Goal: Answer question/provide support

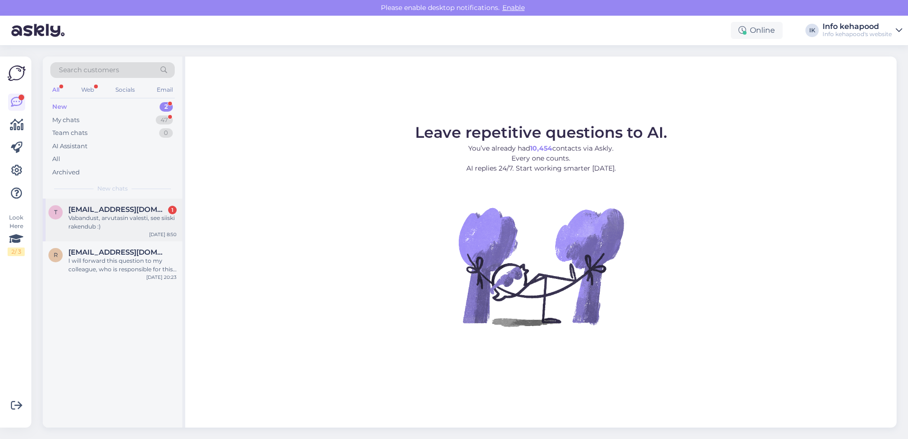
click at [108, 218] on div "Vabandust, arvutasin valesti, see siiski rakendub :)" at bounding box center [122, 222] width 108 height 17
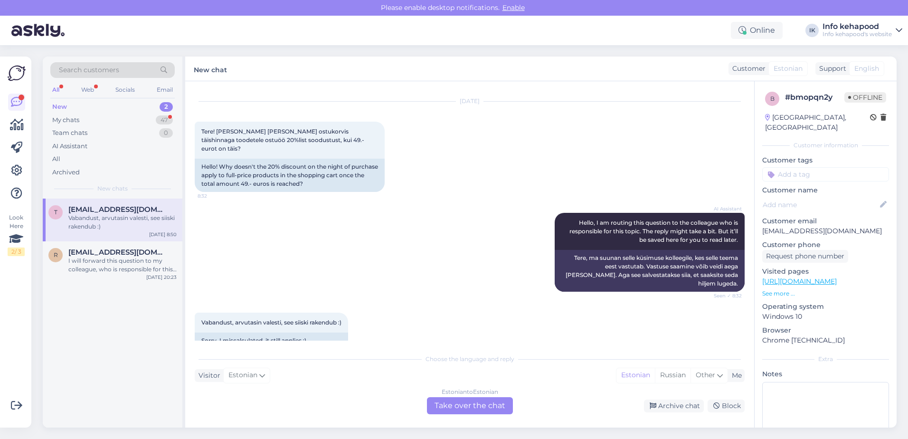
scroll to position [21, 0]
click at [445, 405] on div "Estonian to Estonian Take over the chat" at bounding box center [470, 405] width 86 height 17
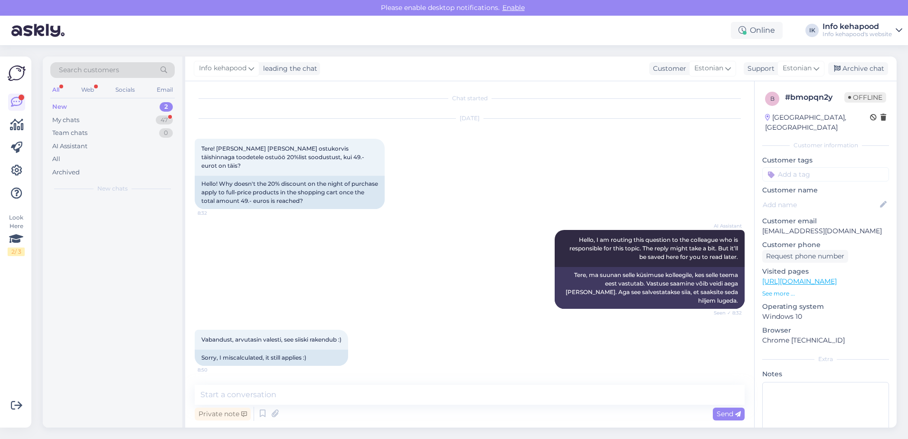
scroll to position [0, 0]
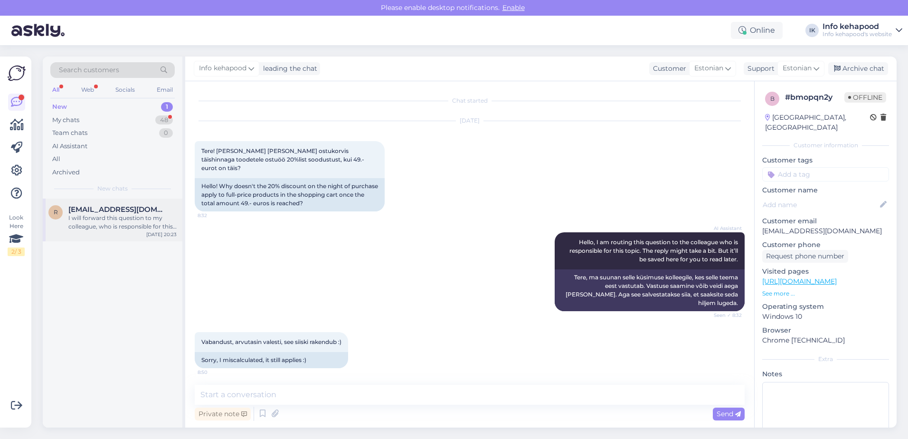
click at [111, 220] on div "I will forward this question to my colleague, who is responsible for this. The …" at bounding box center [122, 222] width 108 height 17
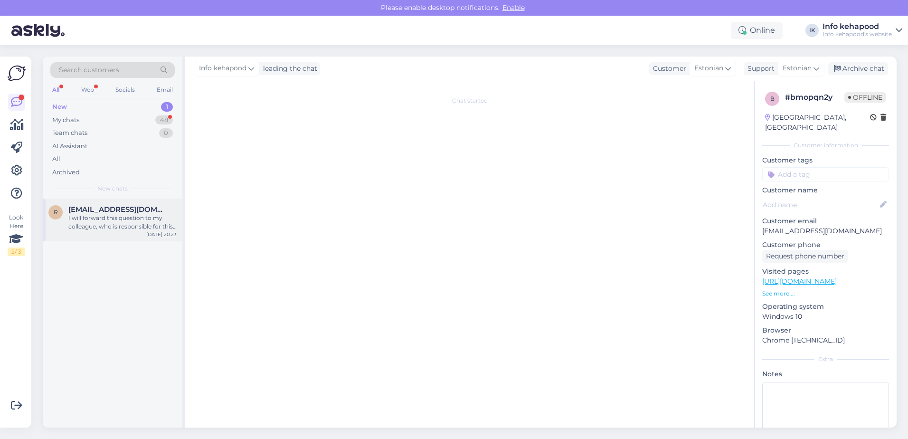
scroll to position [44, 0]
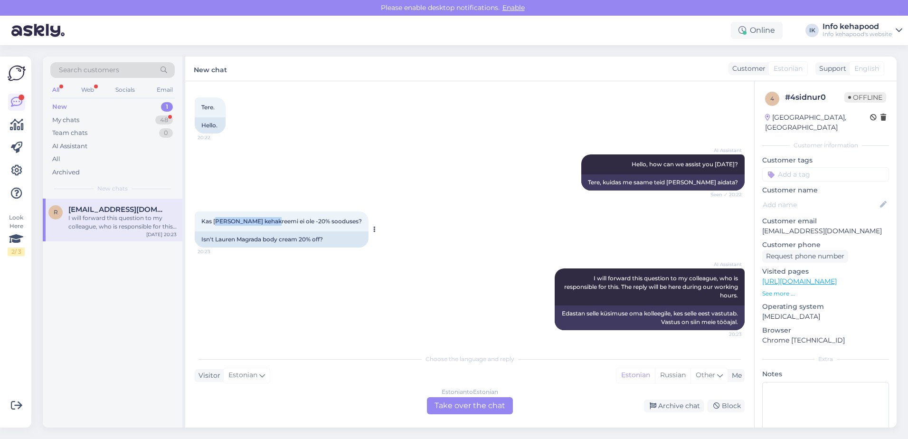
drag, startPoint x: 217, startPoint y: 221, endPoint x: 275, endPoint y: 222, distance: 57.5
click at [275, 222] on span "Kas [PERSON_NAME] kehakreemi ei ole -20% sooduses?" at bounding box center [281, 221] width 161 height 7
click at [238, 235] on div "Isn't Lauren Magrada body cream 20% off?" at bounding box center [282, 239] width 174 height 16
click at [101, 122] on div "My chats 48" at bounding box center [112, 120] width 124 height 13
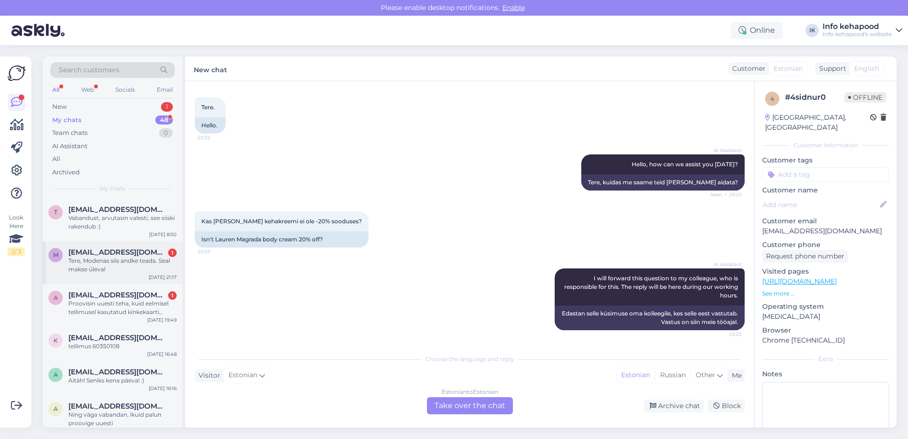
click at [101, 278] on div "m [EMAIL_ADDRESS][DOMAIN_NAME] 1 Tere, Modenas siis andke teada. Seal makse üle…" at bounding box center [113, 262] width 140 height 43
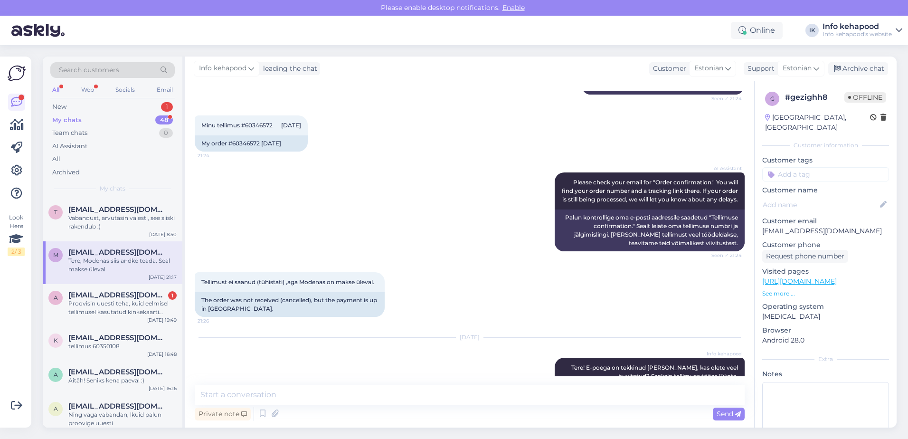
scroll to position [143, 0]
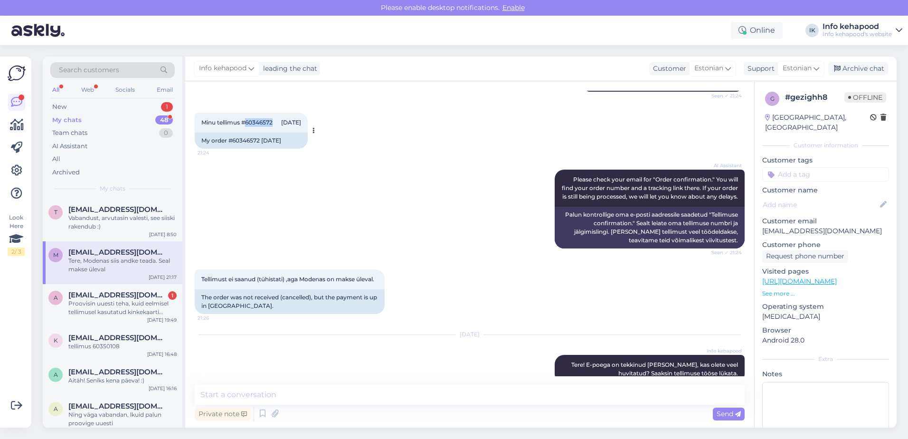
drag, startPoint x: 247, startPoint y: 123, endPoint x: 277, endPoint y: 127, distance: 29.8
click at [277, 127] on div "Minu tellimus #60346572 [DATE] 21:24" at bounding box center [251, 123] width 113 height 20
copy span "60346572"
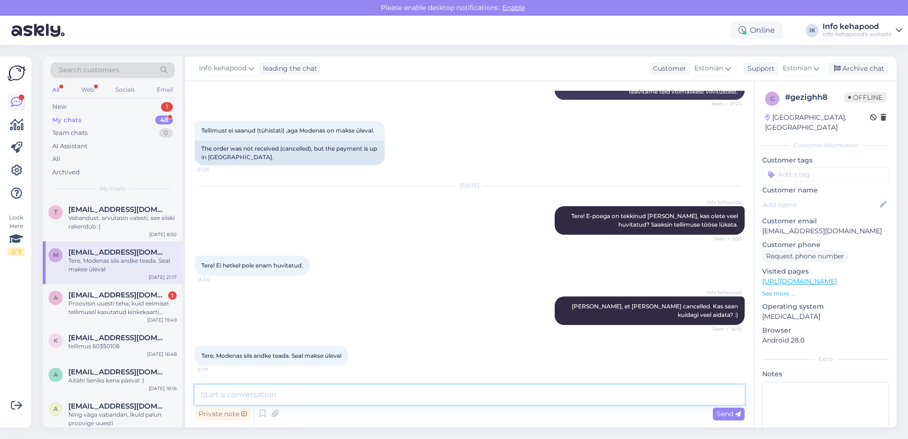
click at [327, 390] on textarea at bounding box center [470, 395] width 550 height 20
